Goal: Transaction & Acquisition: Purchase product/service

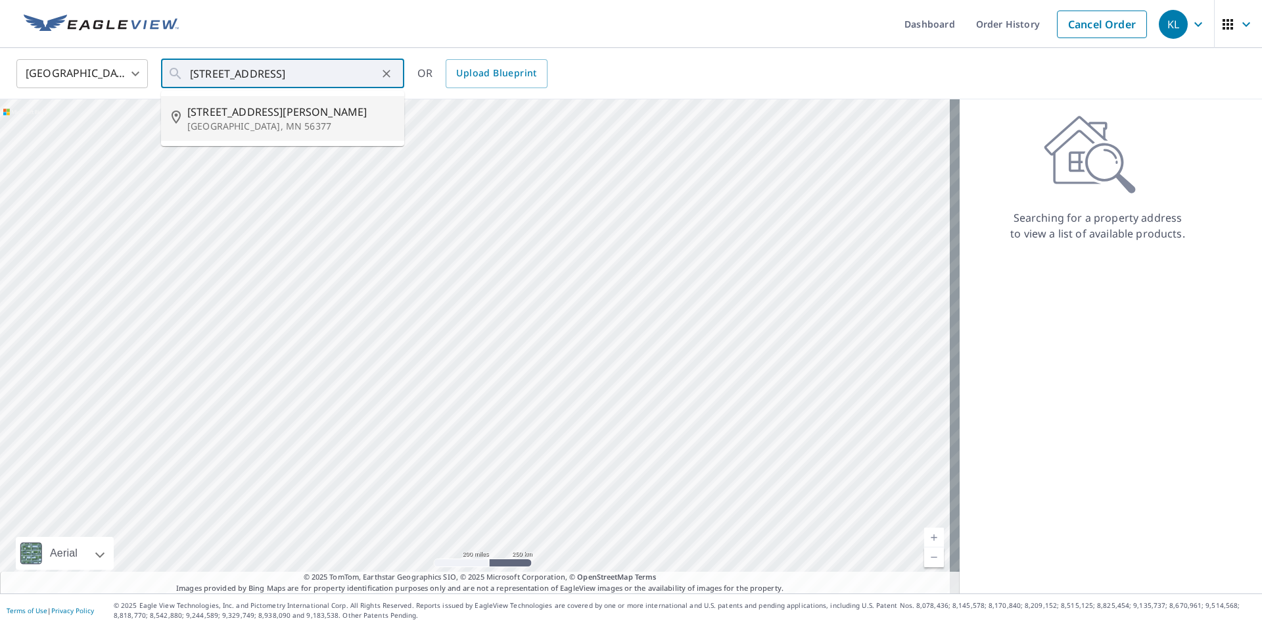
click at [237, 122] on p "[GEOGRAPHIC_DATA], MN 56377" at bounding box center [290, 126] width 206 height 13
type input "[STREET_ADDRESS][PERSON_NAME][PERSON_NAME]"
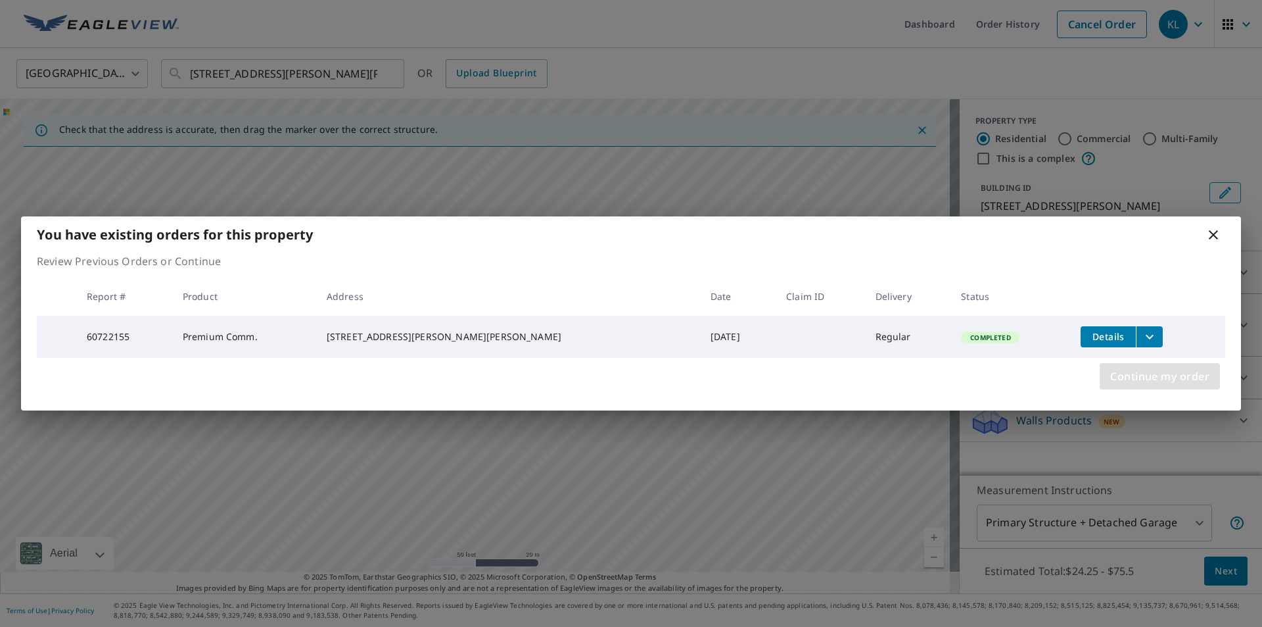
click at [1137, 373] on span "Continue my order" at bounding box center [1160, 376] width 99 height 18
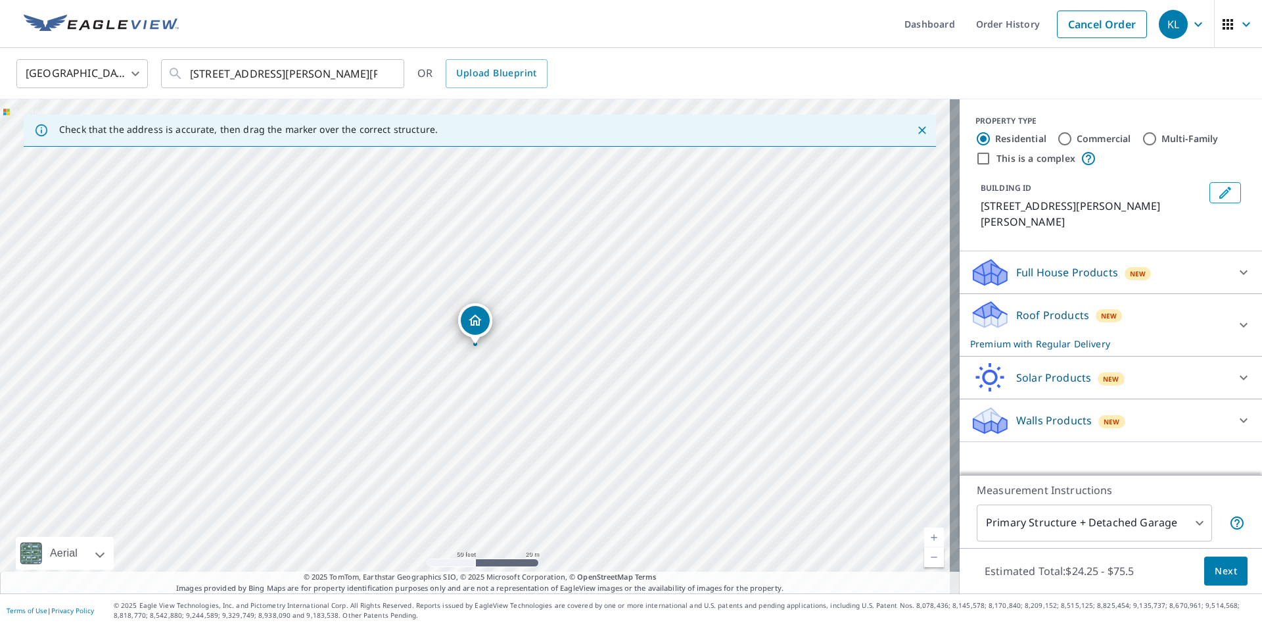
click at [1017, 412] on p "Walls Products" at bounding box center [1055, 420] width 76 height 16
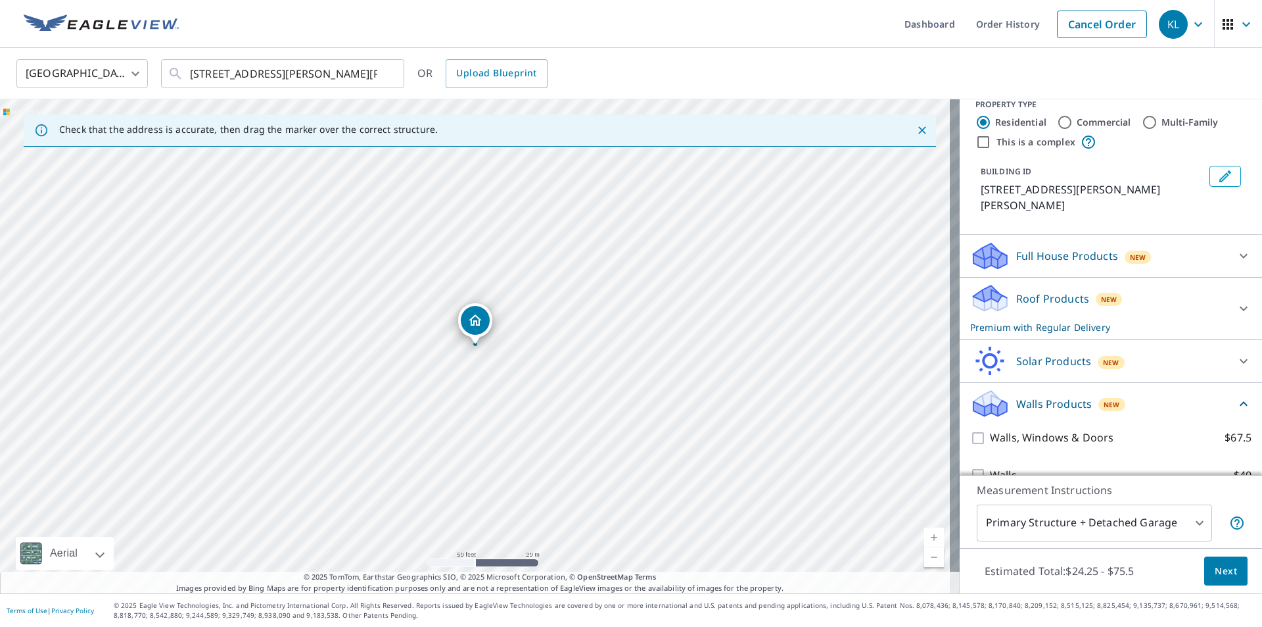
scroll to position [25, 0]
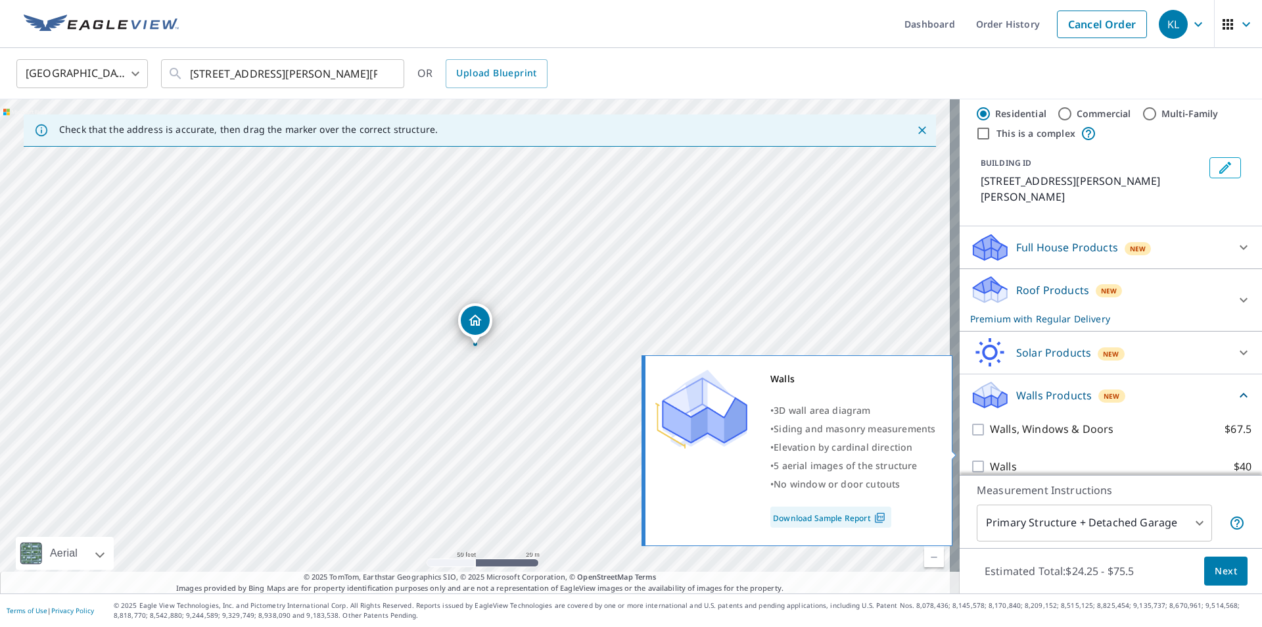
click at [990, 458] on p "Walls" at bounding box center [1003, 466] width 27 height 16
click at [982, 458] on input "Walls $40" at bounding box center [980, 466] width 20 height 16
checkbox input "true"
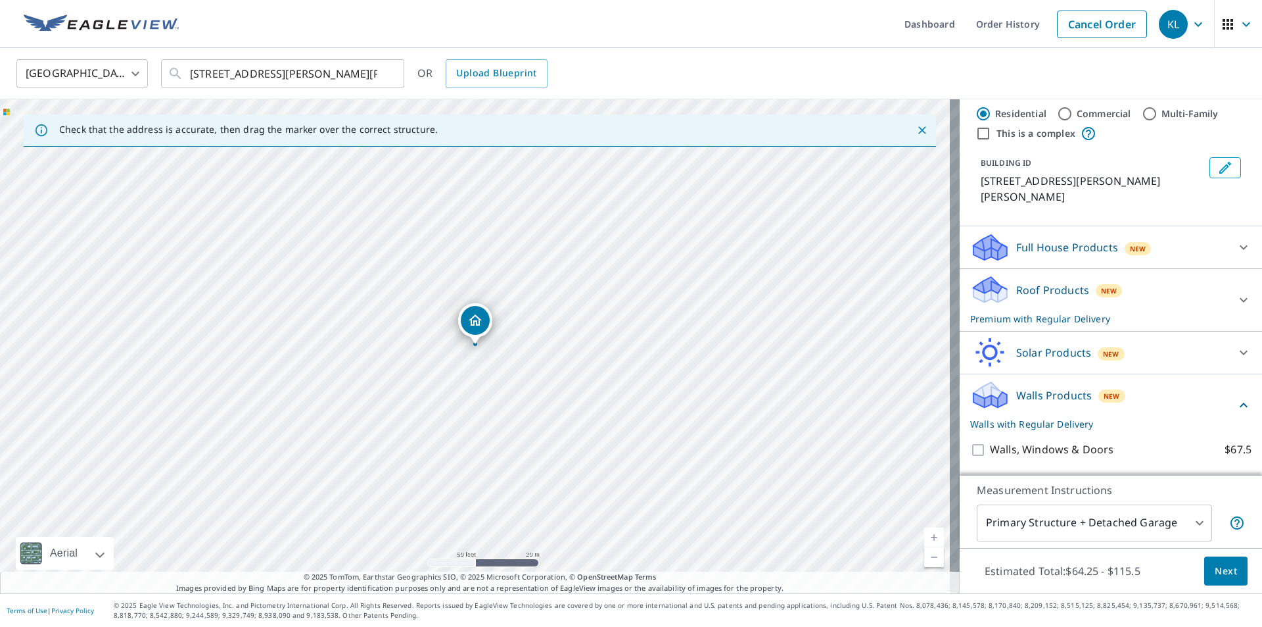
click at [997, 287] on icon at bounding box center [991, 295] width 34 height 16
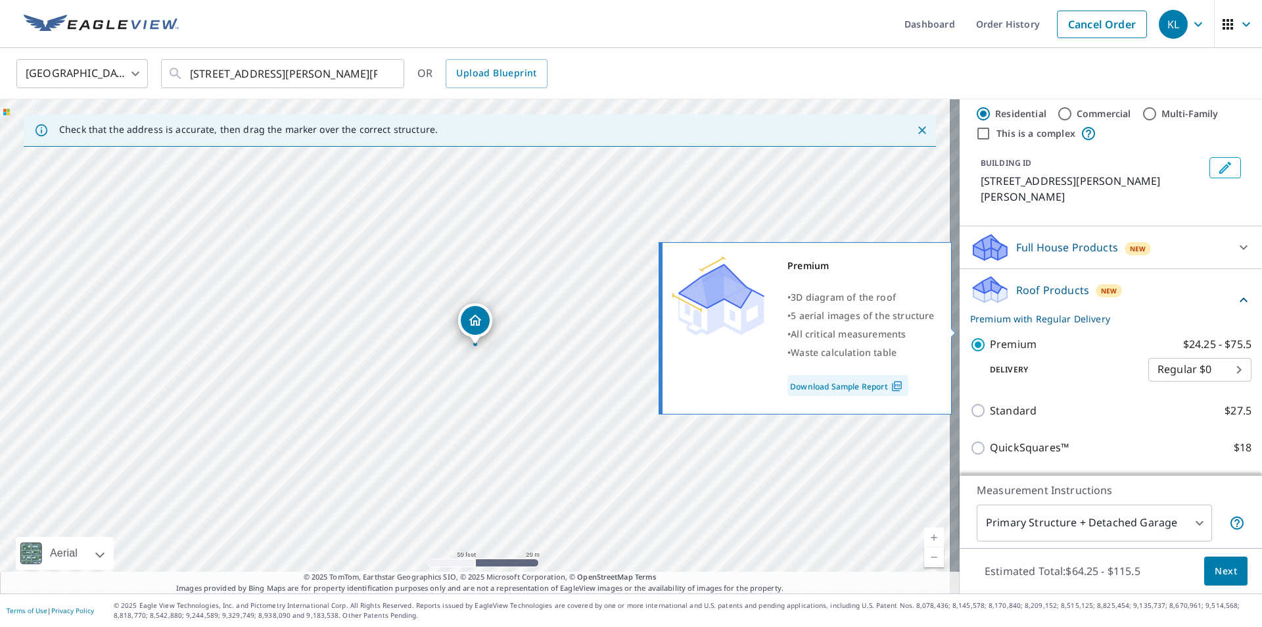
click at [993, 336] on p "Premium" at bounding box center [1013, 344] width 47 height 16
click at [990, 337] on input "Premium $24.25 - $75.5" at bounding box center [980, 345] width 20 height 16
checkbox input "false"
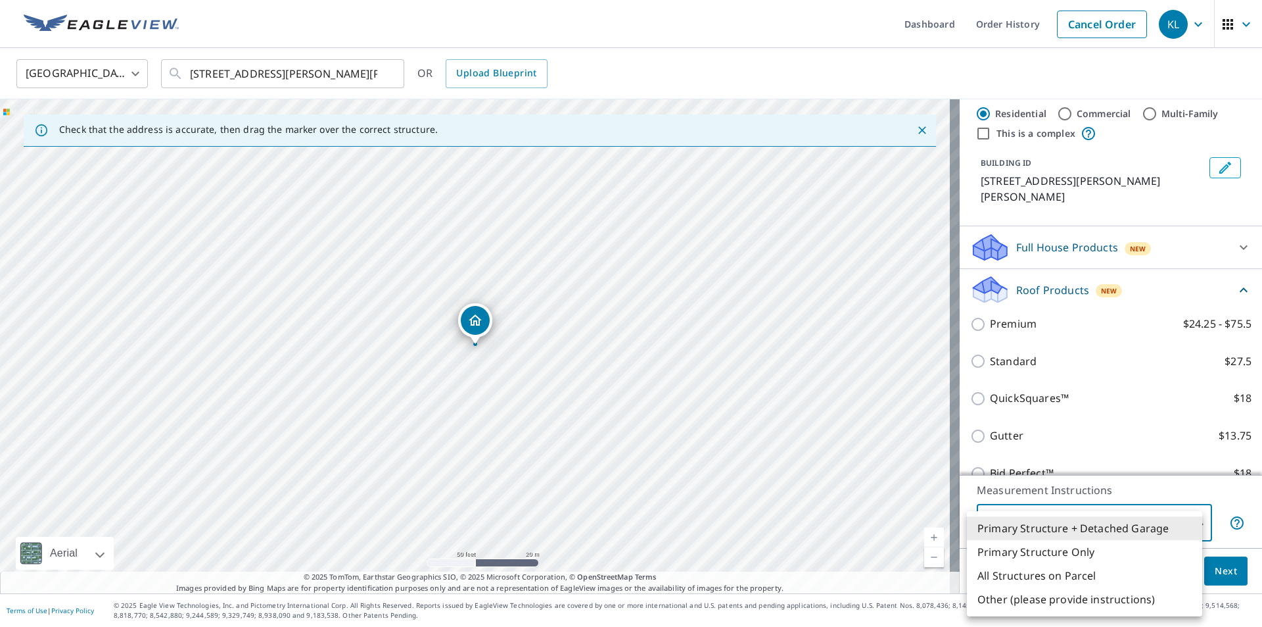
click at [1095, 535] on body "KL KL Dashboard Order History Cancel Order KL [GEOGRAPHIC_DATA] [GEOGRAPHIC_DAT…" at bounding box center [631, 313] width 1262 height 627
click at [1089, 554] on li "Primary Structure Only" at bounding box center [1084, 552] width 235 height 24
type input "2"
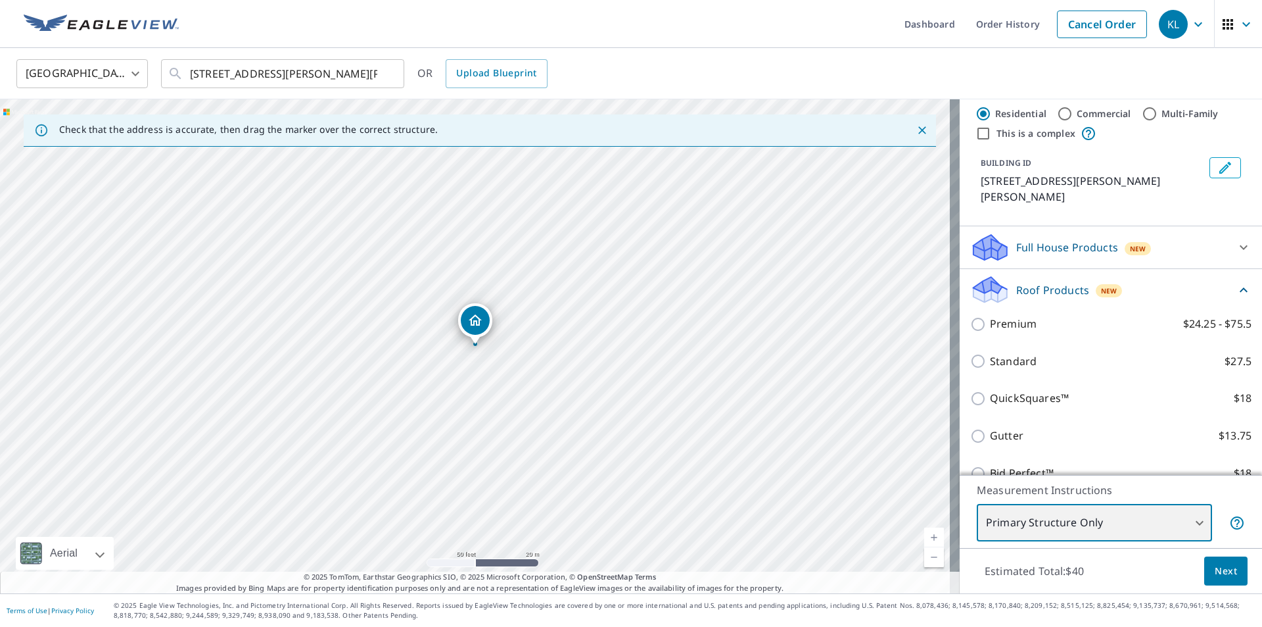
scroll to position [0, 0]
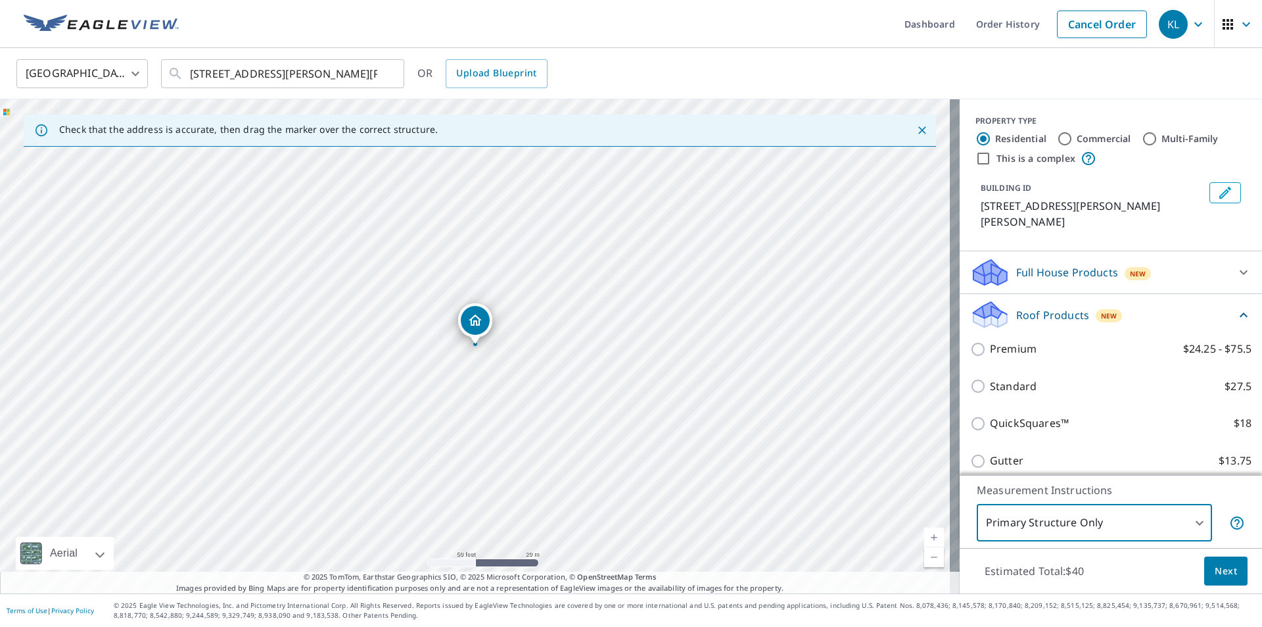
click at [1057, 140] on input "Commercial" at bounding box center [1065, 139] width 16 height 16
radio input "true"
type input "4"
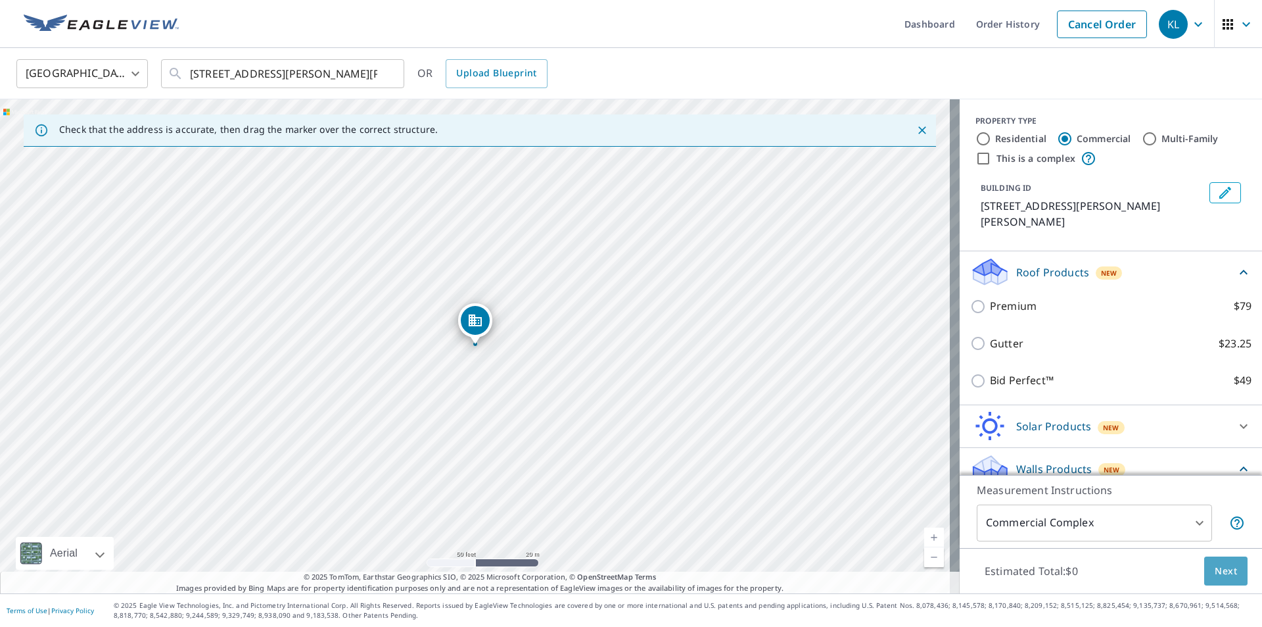
click at [1215, 564] on span "Next" at bounding box center [1226, 571] width 22 height 16
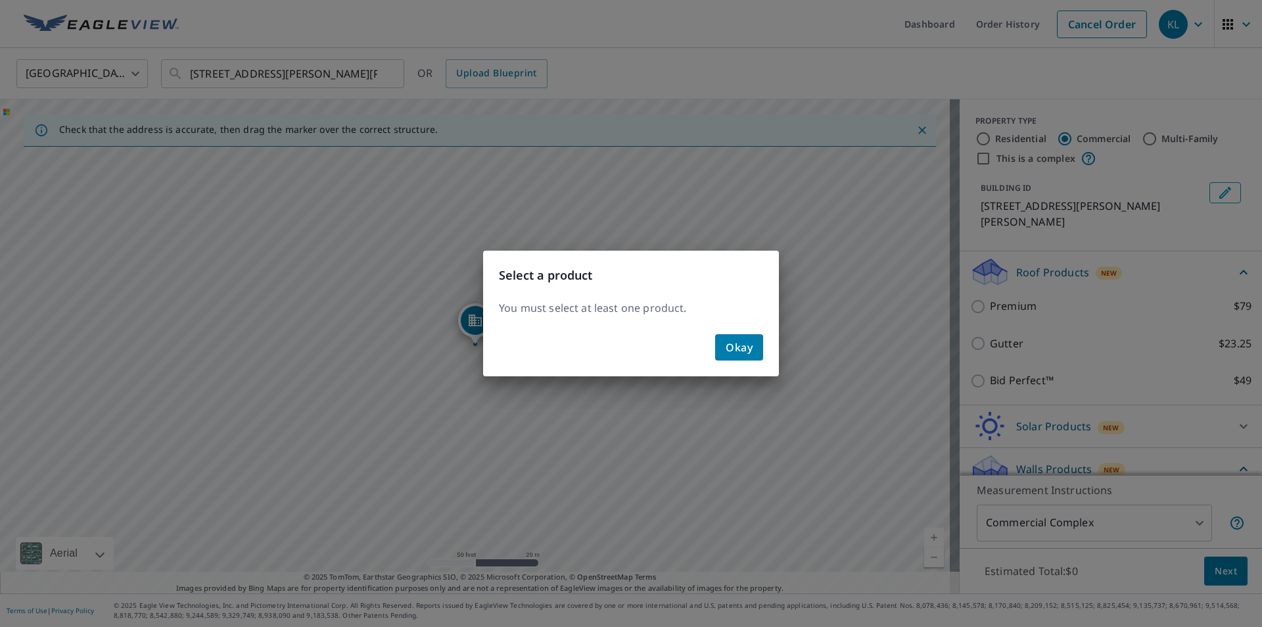
click at [740, 347] on span "Okay" at bounding box center [739, 347] width 27 height 18
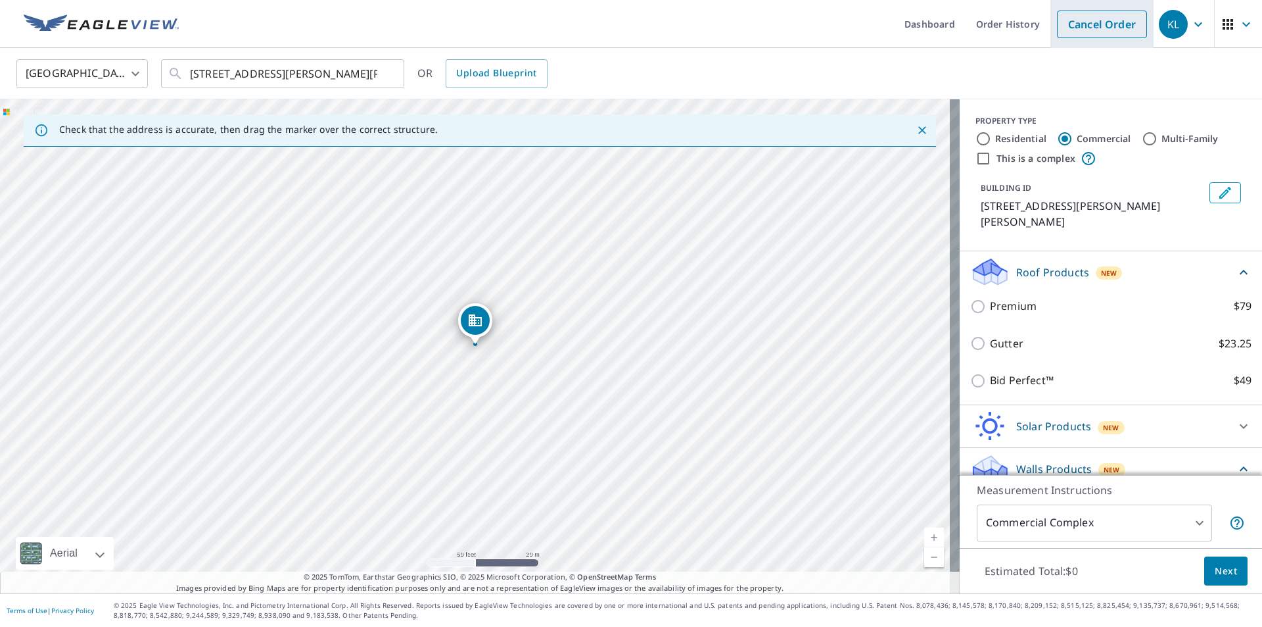
click at [1084, 24] on link "Cancel Order" at bounding box center [1102, 25] width 90 height 28
